Goal: Information Seeking & Learning: Learn about a topic

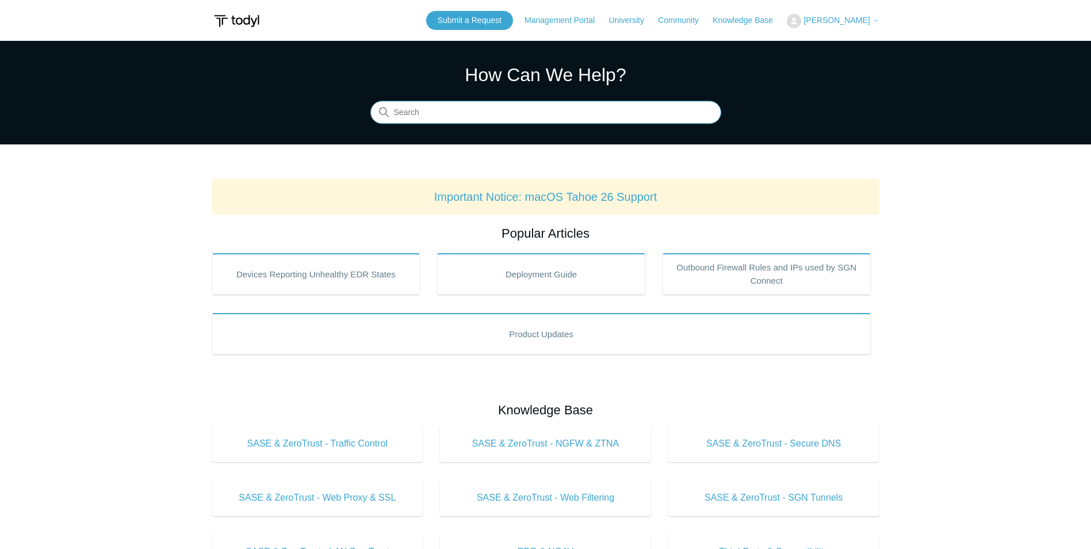
click at [479, 109] on input "Search" at bounding box center [545, 112] width 351 height 23
type input "How to check for recently removed device"
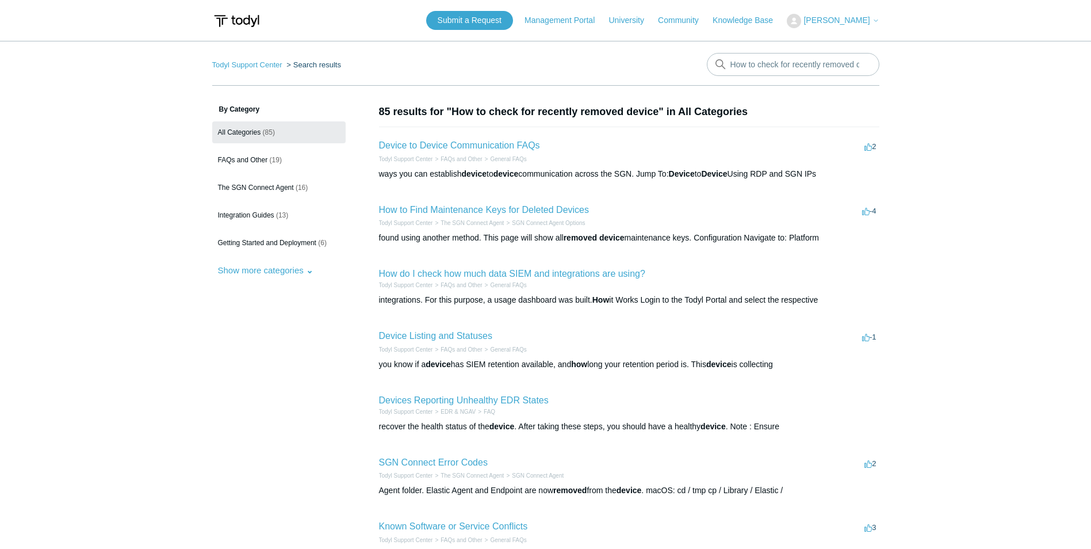
click at [224, 12] on img at bounding box center [236, 20] width 49 height 21
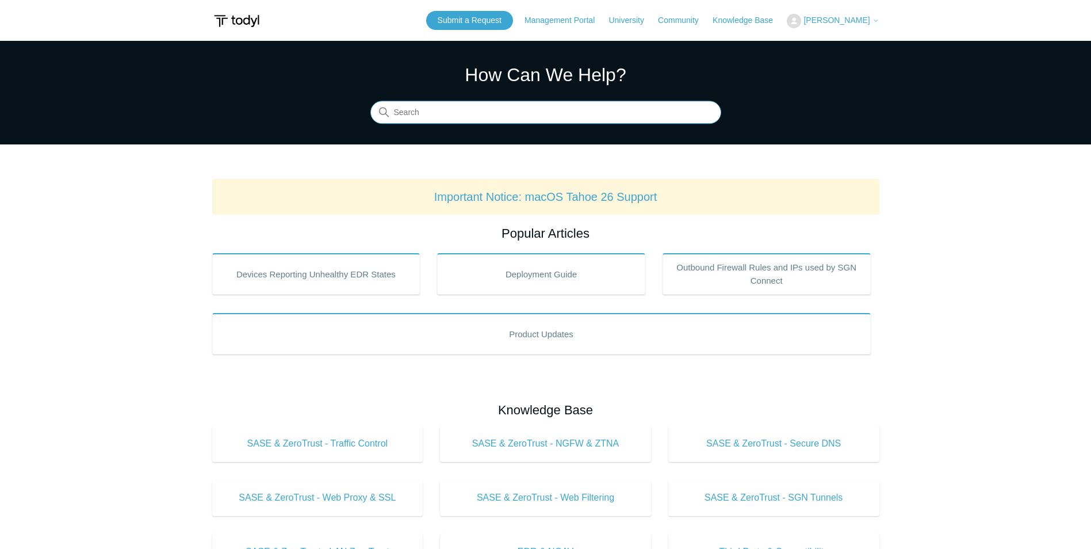
click at [613, 109] on input "Search" at bounding box center [545, 112] width 351 height 23
type input "audit logs"
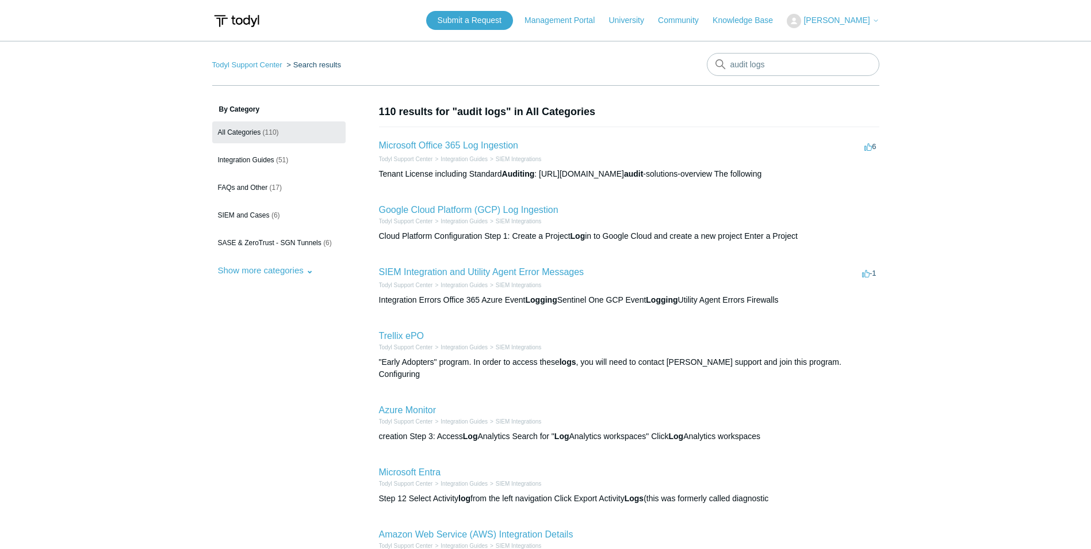
click at [500, 137] on li "Microsoft Office 365 Log Ingestion 6 votes 6 Todyl Support Center Integration G…" at bounding box center [629, 159] width 500 height 65
click at [502, 146] on link "Microsoft Office 365 Log Ingestion" at bounding box center [449, 145] width 140 height 10
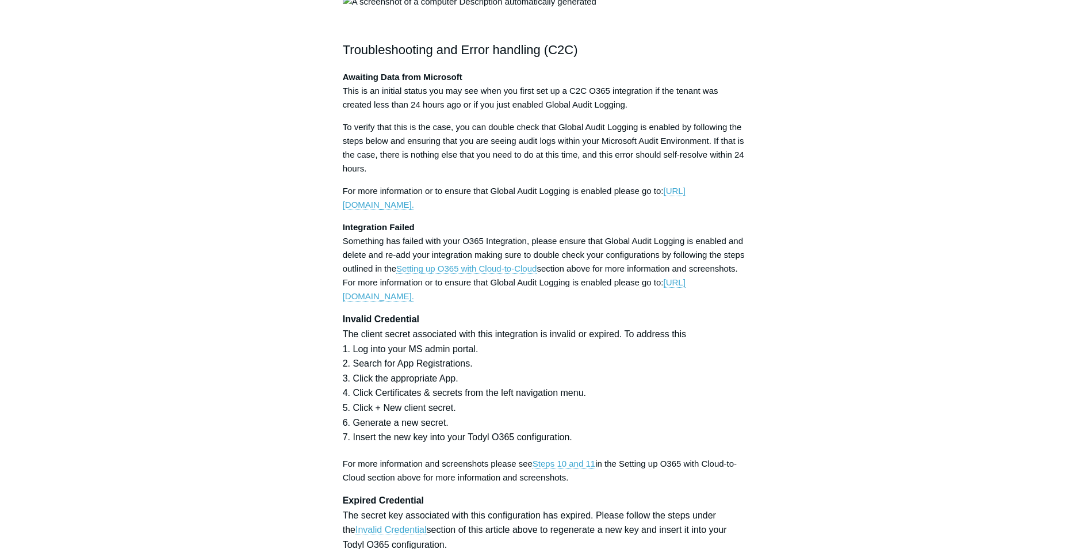
scroll to position [3279, 0]
